Goal: Obtain resource: Obtain resource

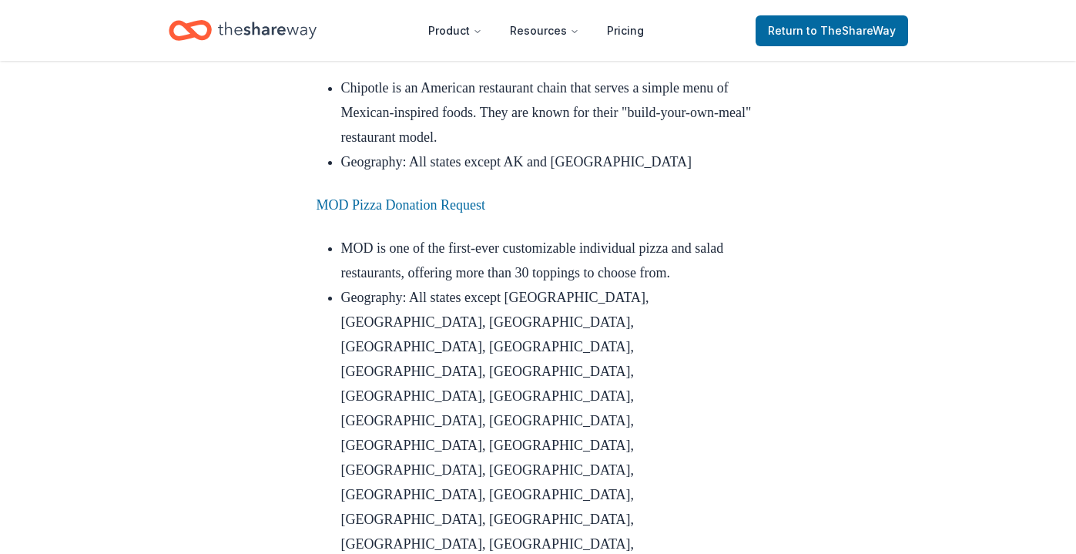
scroll to position [5579, 0]
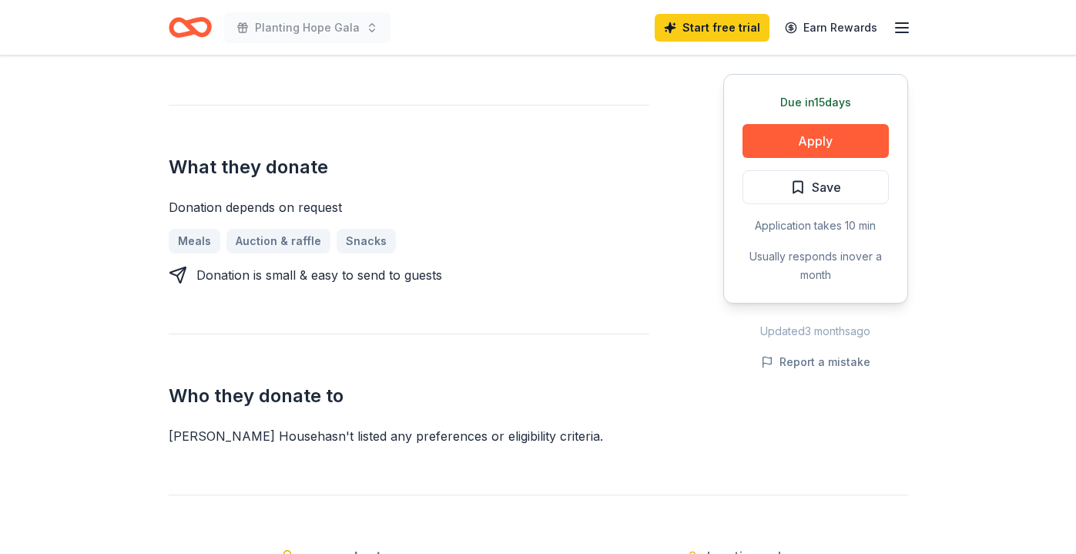
scroll to position [578, 0]
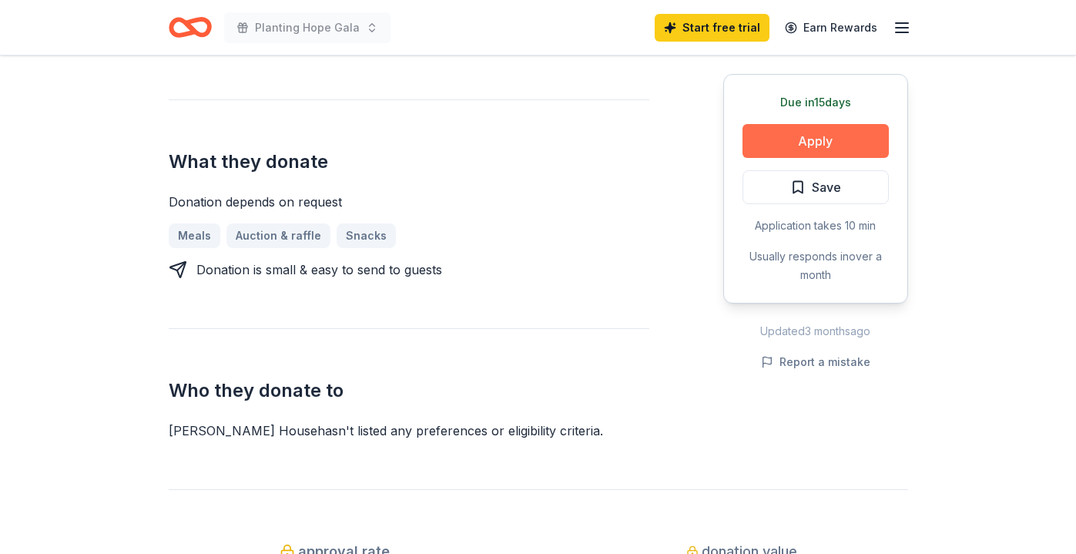
click at [841, 136] on button "Apply" at bounding box center [815, 141] width 146 height 34
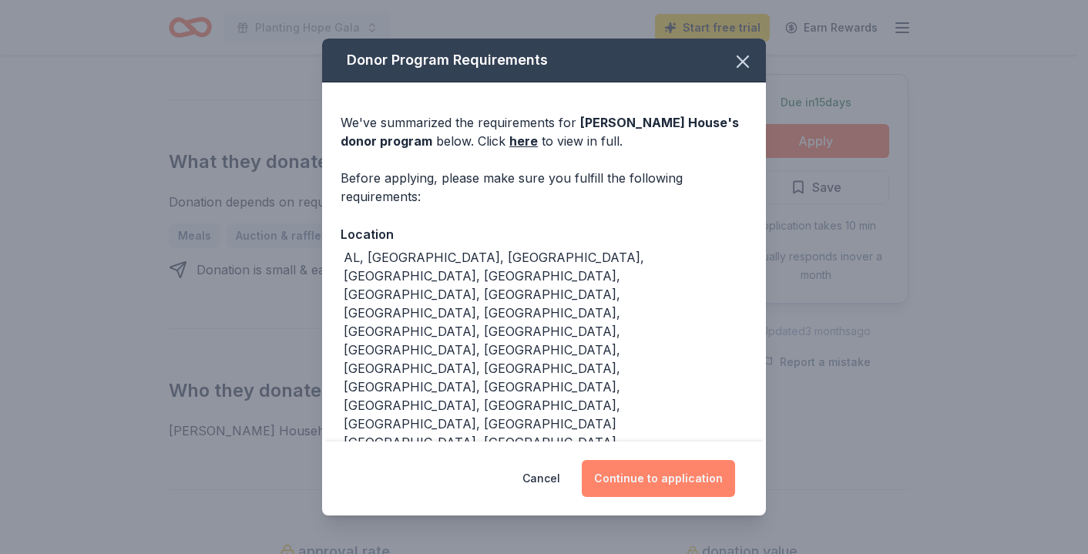
click at [663, 468] on button "Continue to application" at bounding box center [657, 478] width 153 height 37
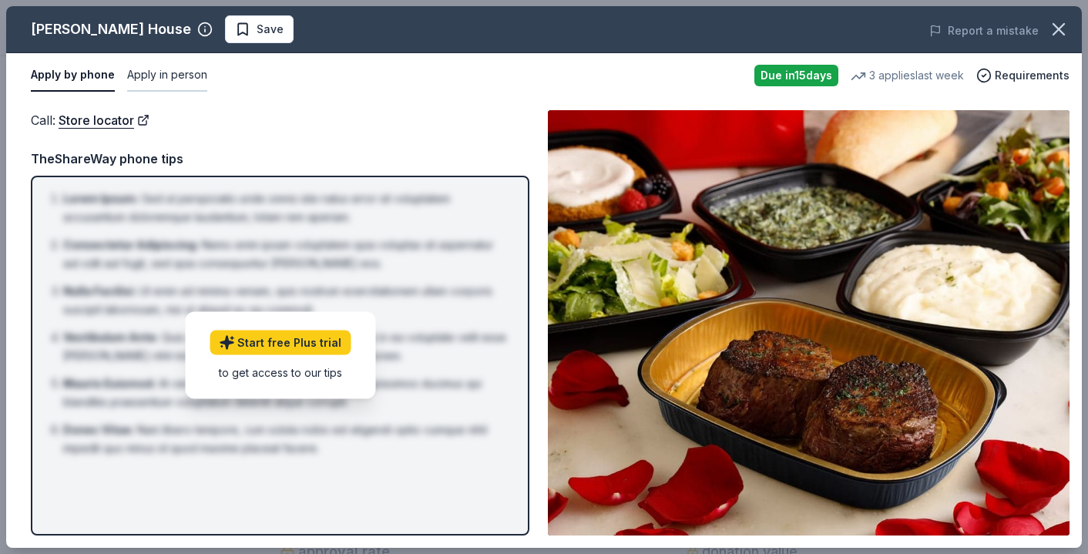
click at [166, 72] on button "Apply in person" at bounding box center [167, 75] width 80 height 32
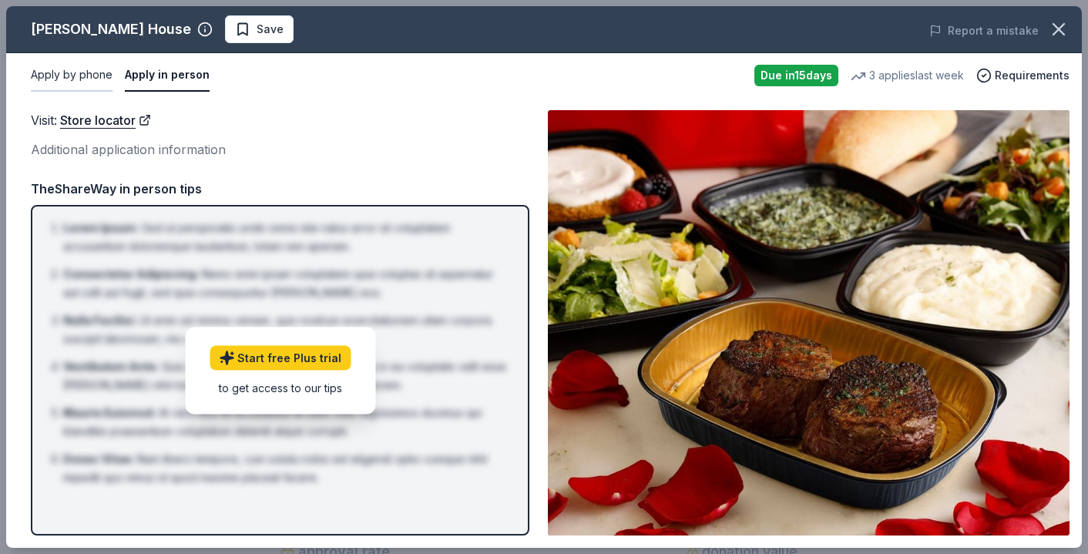
click at [82, 72] on button "Apply by phone" at bounding box center [72, 75] width 82 height 32
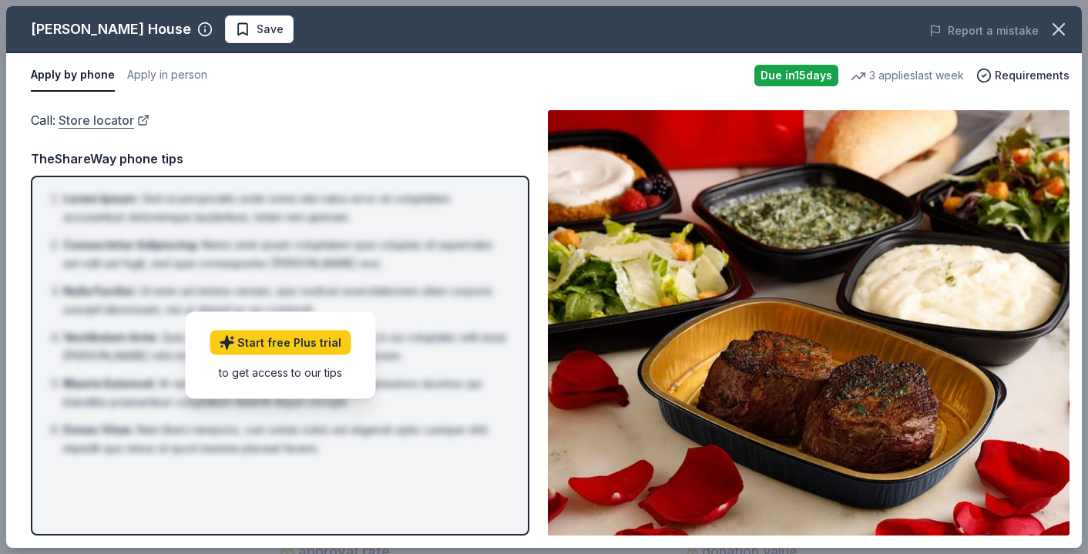
click at [130, 117] on link "Store locator" at bounding box center [104, 120] width 91 height 20
click at [1051, 28] on icon "button" at bounding box center [1058, 29] width 22 height 22
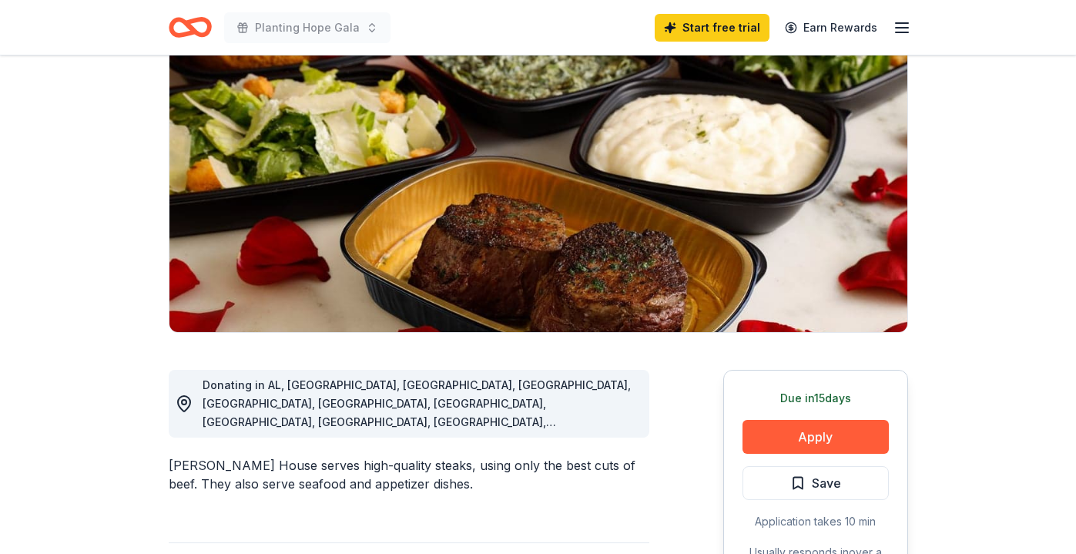
scroll to position [134, 0]
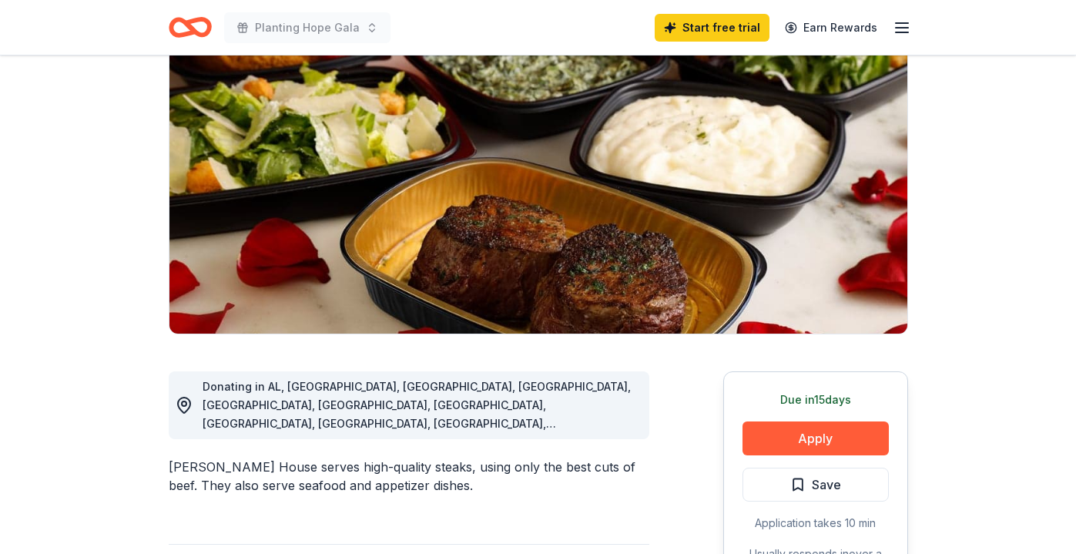
click at [184, 30] on icon "Home" at bounding box center [190, 27] width 43 height 36
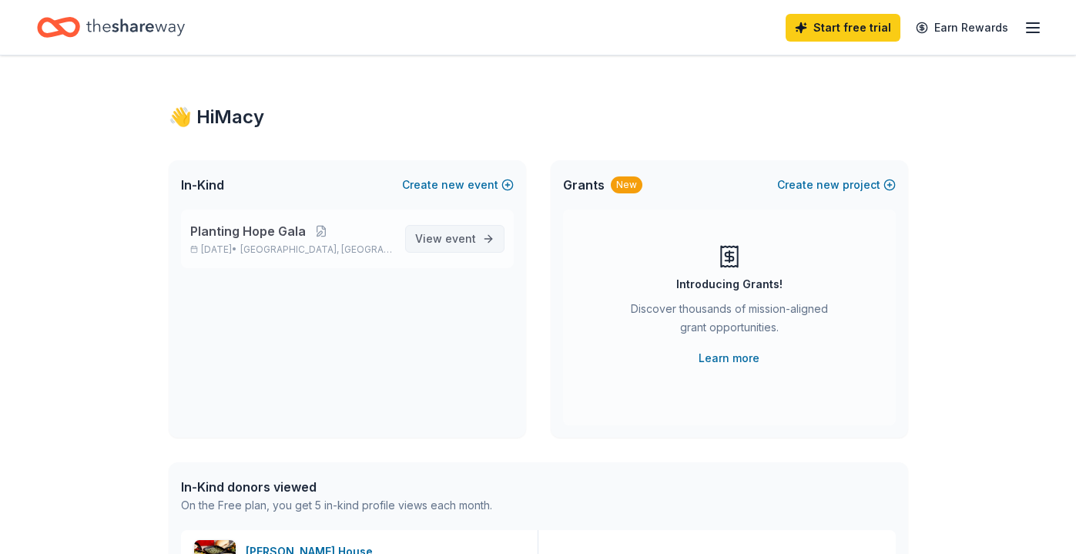
click at [433, 242] on span "View event" at bounding box center [445, 239] width 61 height 18
